Goal: Book appointment/travel/reservation

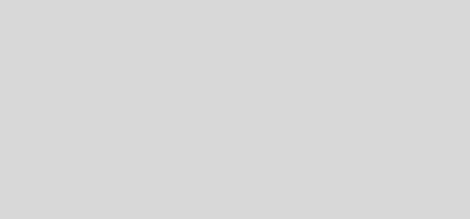
select select "es"
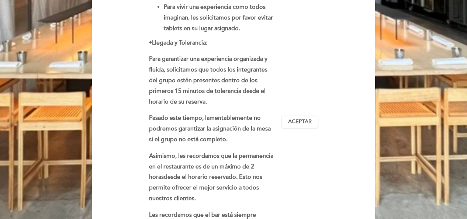
scroll to position [225, 0]
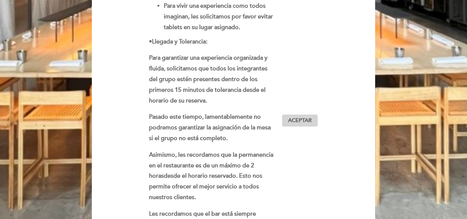
click at [298, 117] on span "Aceptar" at bounding box center [300, 121] width 24 height 8
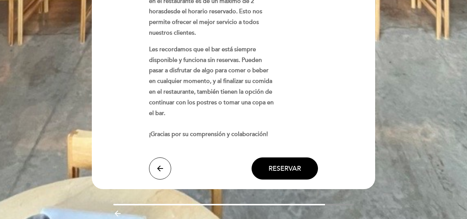
scroll to position [390, 0]
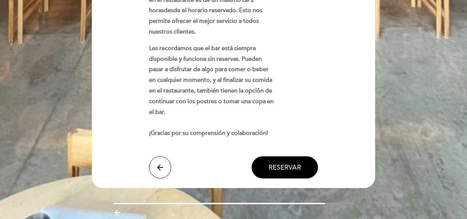
click at [287, 164] on span "Reservar" at bounding box center [285, 168] width 32 height 8
click at [282, 164] on span "Reservar" at bounding box center [285, 168] width 32 height 8
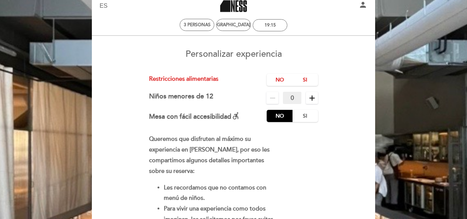
scroll to position [21, 0]
click at [278, 79] on label "No" at bounding box center [280, 80] width 26 height 12
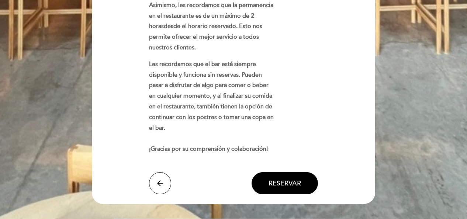
scroll to position [376, 0]
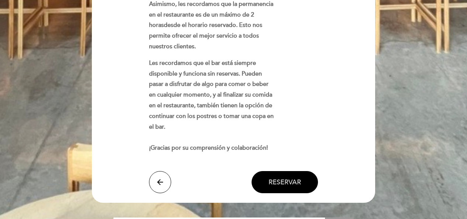
click at [292, 178] on button "Reservar" at bounding box center [285, 182] width 66 height 22
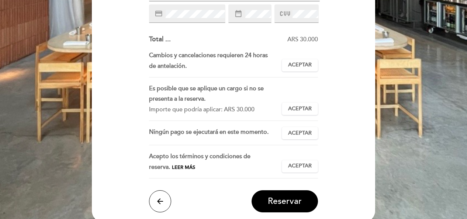
scroll to position [154, 0]
click at [299, 62] on span "Aceptar" at bounding box center [300, 65] width 24 height 8
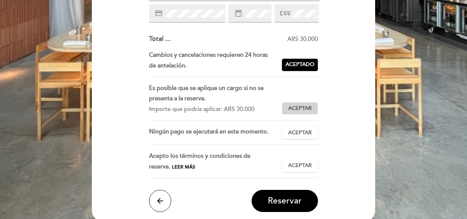
click at [298, 110] on span "Aceptar" at bounding box center [300, 109] width 24 height 8
click at [299, 131] on span "Aceptar" at bounding box center [300, 133] width 24 height 8
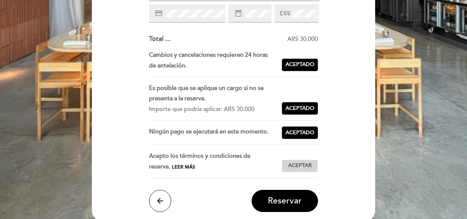
click at [301, 170] on button "Aceptar Aceptado" at bounding box center [300, 166] width 36 height 13
click at [292, 199] on span "Reservar" at bounding box center [285, 201] width 34 height 10
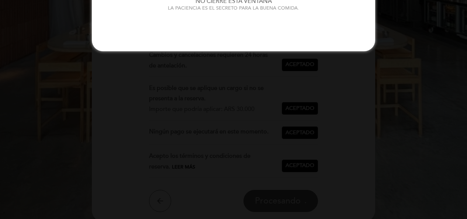
scroll to position [0, 0]
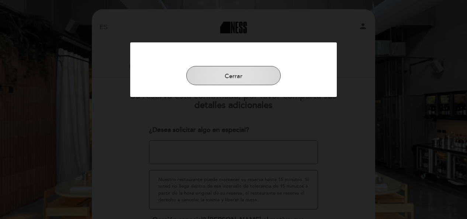
click at [244, 71] on button "Cerrar" at bounding box center [233, 75] width 95 height 19
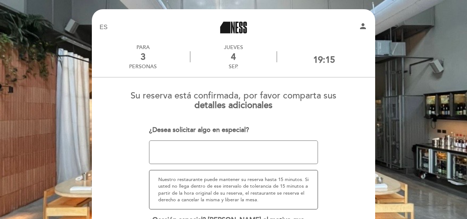
click at [196, 150] on textarea at bounding box center [233, 153] width 169 height 24
click at [162, 154] on textarea at bounding box center [233, 153] width 169 height 24
click at [228, 147] on textarea at bounding box center [233, 153] width 169 height 24
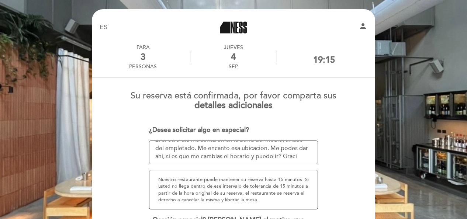
scroll to position [64, 0]
type textarea "Hola: 2 cosas, por favor: 1; el otro dia fui por primera vez. me enamore mal de…"
click at [411, 129] on div "EN ES PT Ness person PARA 3 personas [DATE] 19:15" at bounding box center [233, 177] width 467 height 354
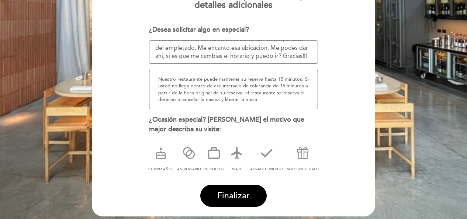
scroll to position [106, 0]
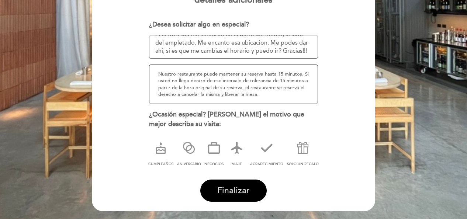
click at [225, 188] on span "Finalizar" at bounding box center [233, 191] width 32 height 10
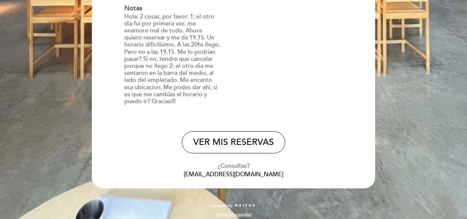
scroll to position [234, 0]
